Goal: Task Accomplishment & Management: Use online tool/utility

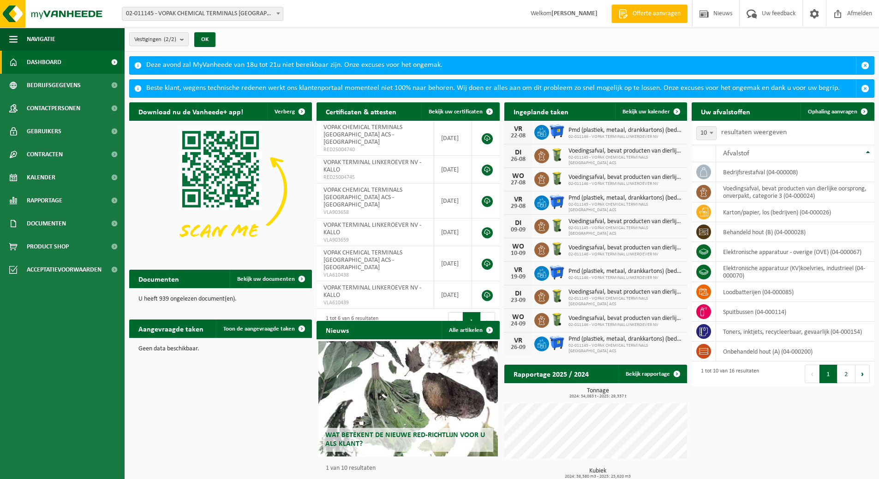
click at [272, 14] on span "02-011145 - VOPAK CHEMICAL TERMINALS [GEOGRAPHIC_DATA] ACS - [GEOGRAPHIC_DATA]" at bounding box center [202, 13] width 161 height 13
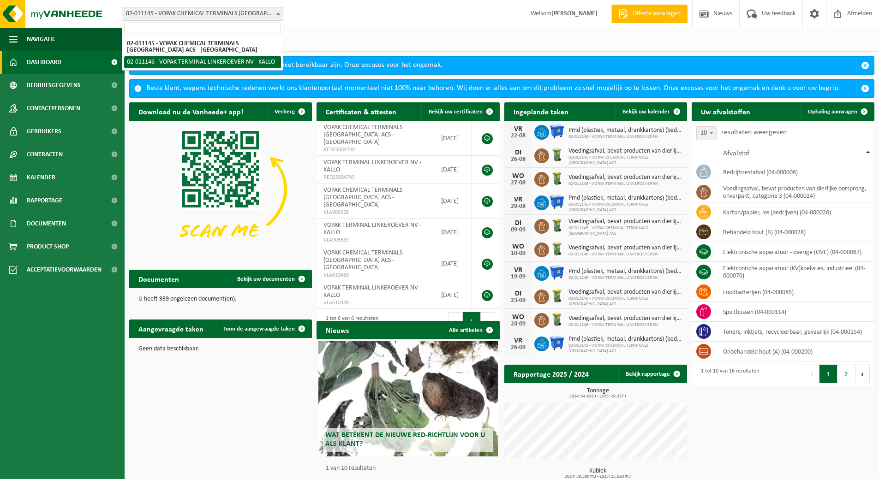
select select "2102"
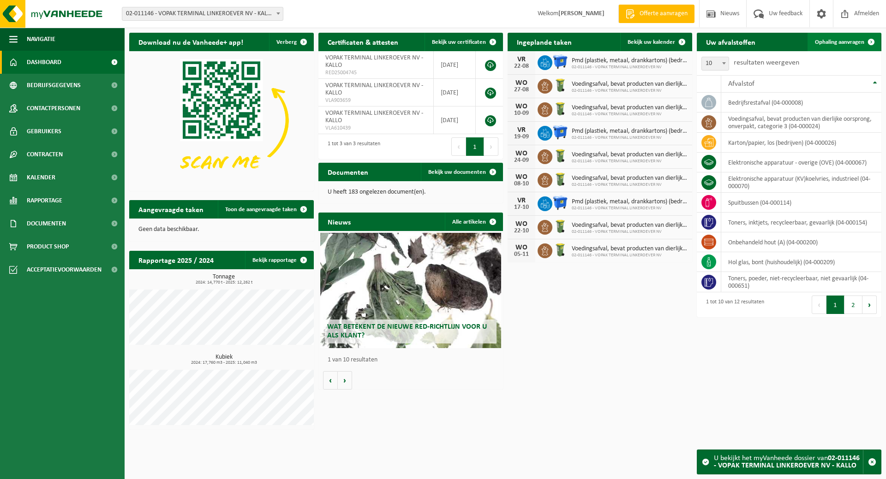
click at [840, 40] on span "Ophaling aanvragen" at bounding box center [839, 42] width 49 height 6
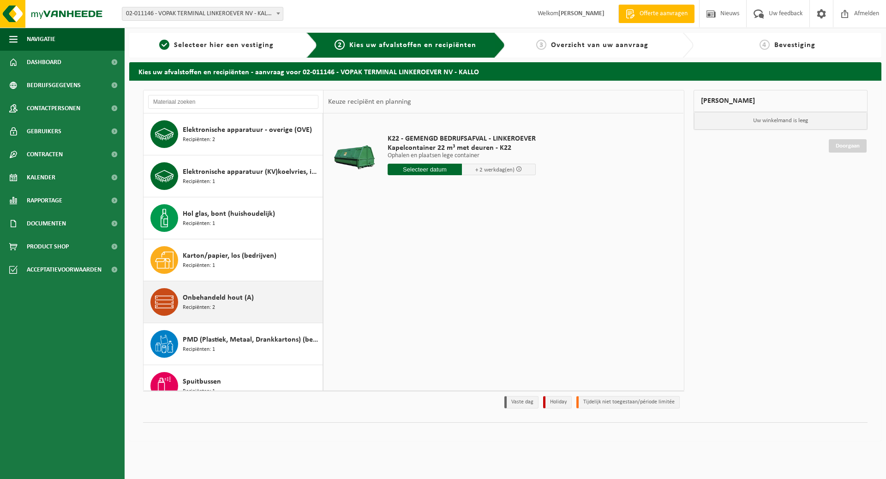
scroll to position [92, 0]
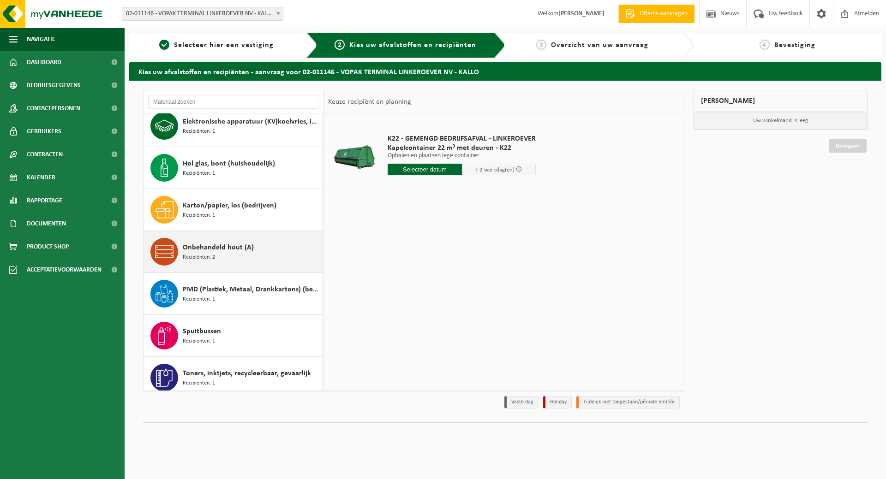
click at [203, 258] on span "Recipiënten: 2" at bounding box center [199, 257] width 32 height 9
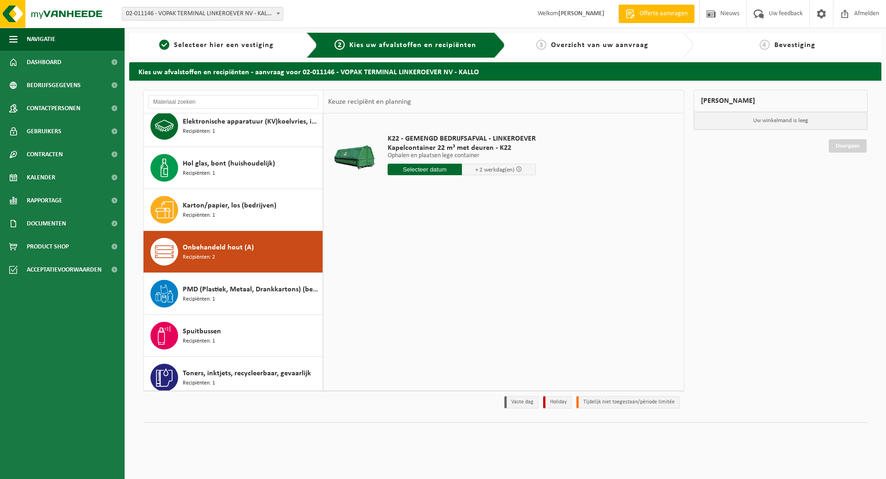
scroll to position [184, 0]
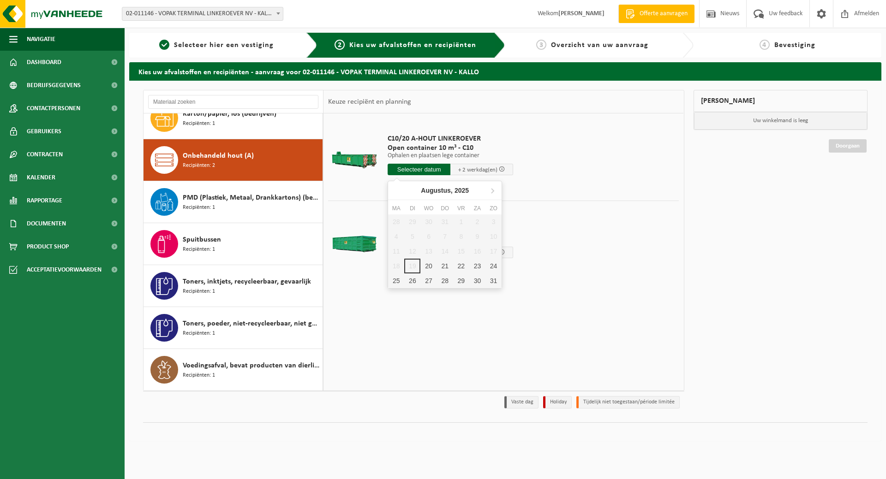
click at [419, 170] on input "text" at bounding box center [419, 170] width 63 height 12
click at [444, 267] on div "21" at bounding box center [445, 266] width 16 height 15
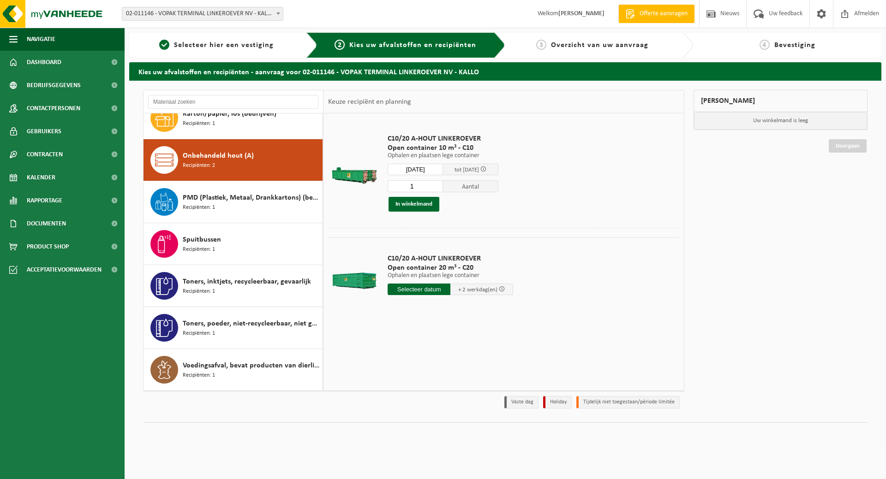
type input "Van 2025-08-21"
type input "2025-08-21"
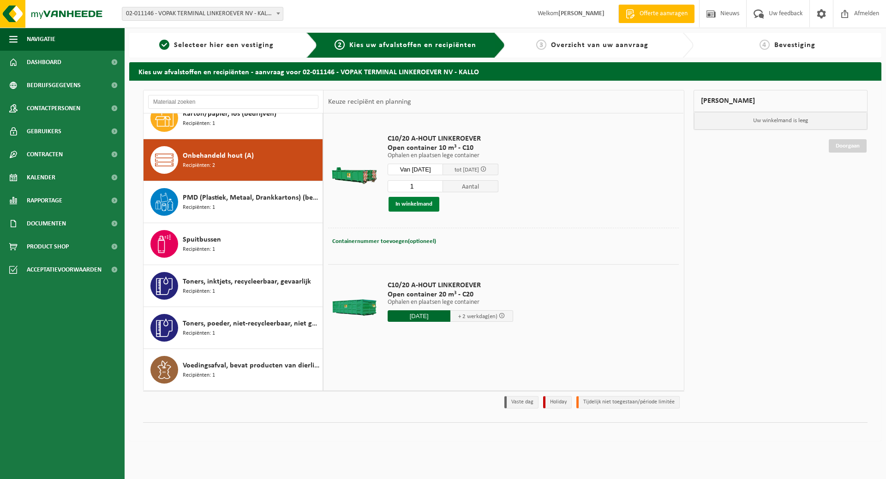
click at [413, 208] on button "In winkelmand" at bounding box center [413, 204] width 51 height 15
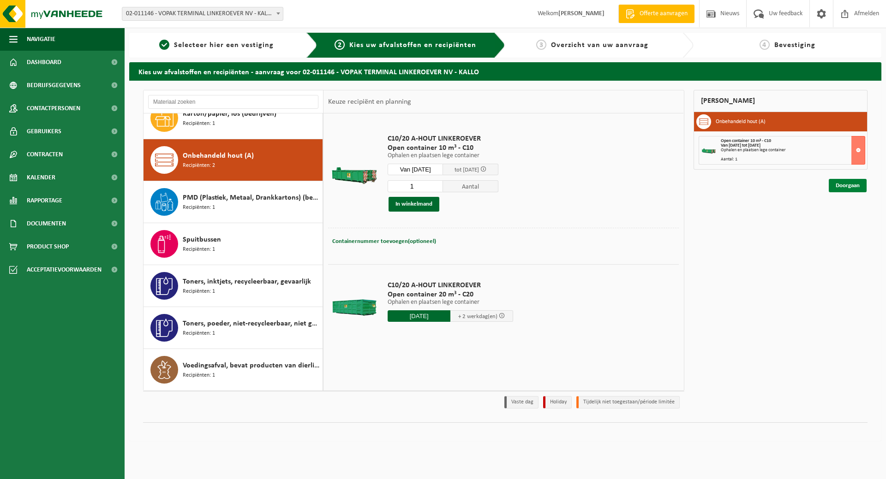
click at [849, 187] on link "Doorgaan" at bounding box center [848, 185] width 38 height 13
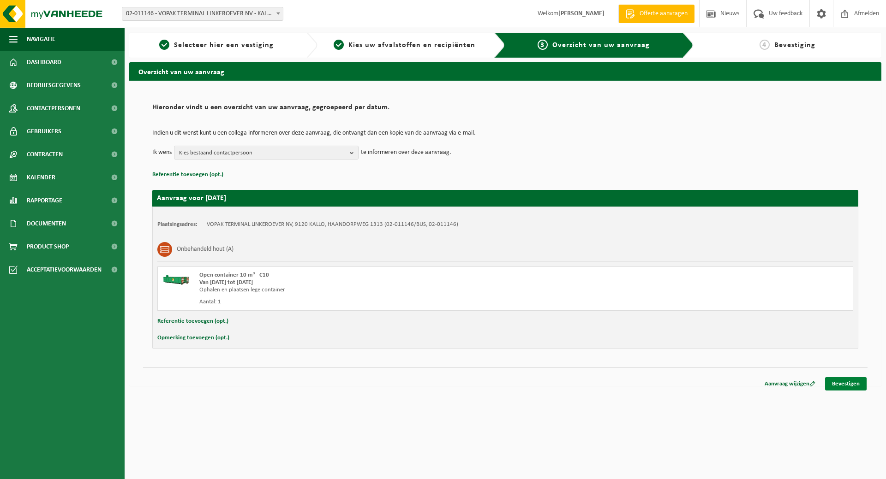
click at [850, 383] on link "Bevestigen" at bounding box center [846, 383] width 42 height 13
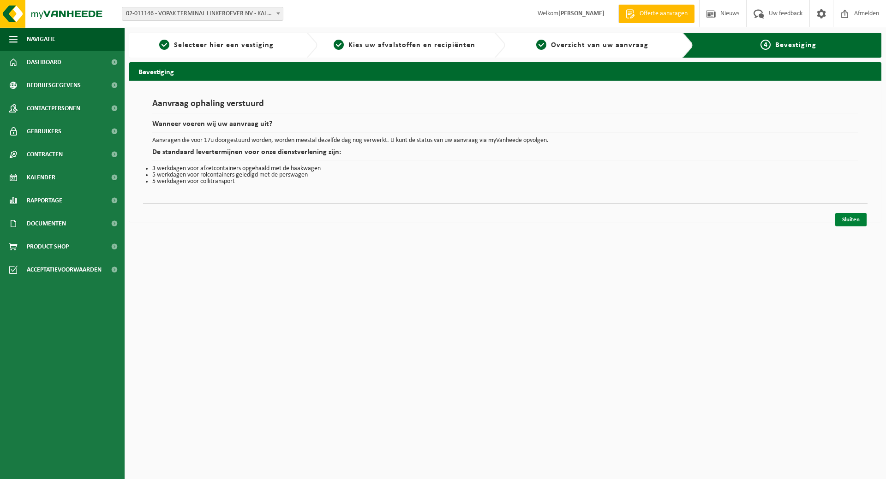
click at [846, 219] on link "Sluiten" at bounding box center [850, 219] width 31 height 13
